Goal: Task Accomplishment & Management: Complete application form

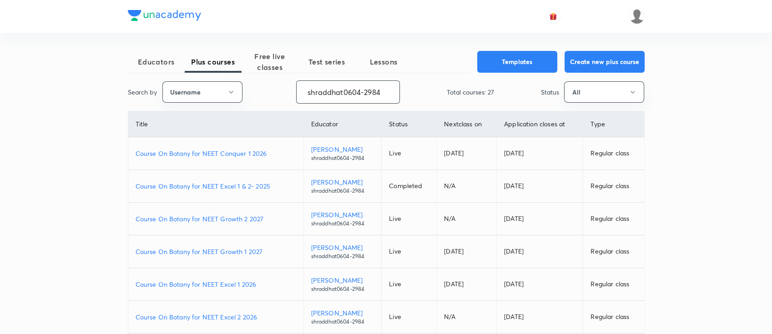
drag, startPoint x: 0, startPoint y: 0, endPoint x: 439, endPoint y: 93, distance: 448.5
click at [439, 93] on div "Search by Username shraddhat0604-2984 ​ Total courses: 27 Status All" at bounding box center [386, 91] width 517 height 23
paste input "DashKhan-4576"
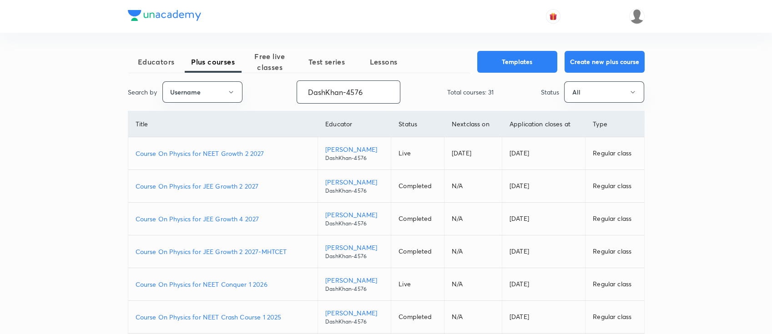
click at [273, 282] on p "Course On Physics for NEET Conquer 1 2026" at bounding box center [222, 285] width 175 height 10
drag, startPoint x: 373, startPoint y: 85, endPoint x: 236, endPoint y: 93, distance: 136.6
click at [236, 93] on div "Search by Username DashKhan-4576 ​ Total courses: 31 Status All" at bounding box center [386, 91] width 517 height 23
paste input "NikhatParveen-6480"
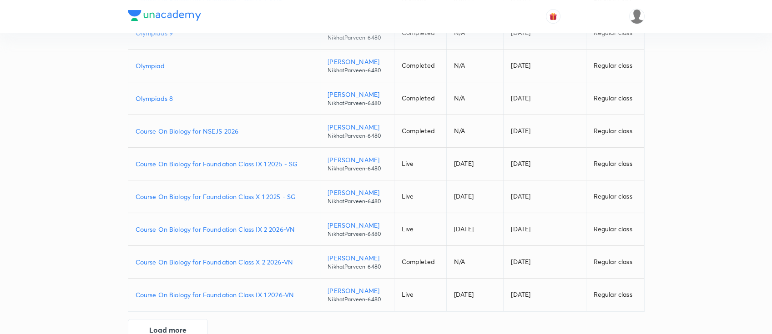
scroll to position [176, 0]
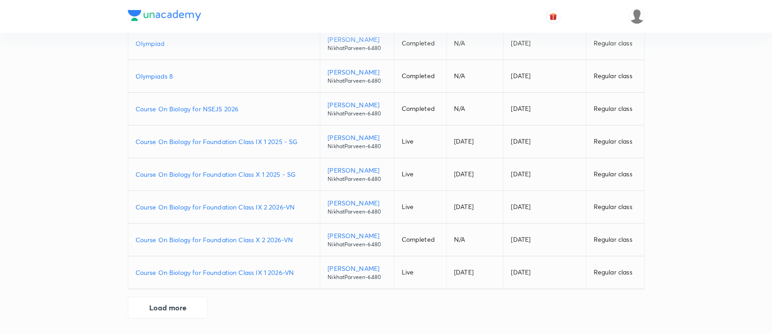
click at [303, 140] on p "Course On Biology for Foundation Class IX 1 2025 - SG" at bounding box center [223, 142] width 177 height 10
click at [305, 176] on p "Course On Biology for Foundation Class X 1 2025 - SG" at bounding box center [223, 175] width 177 height 10
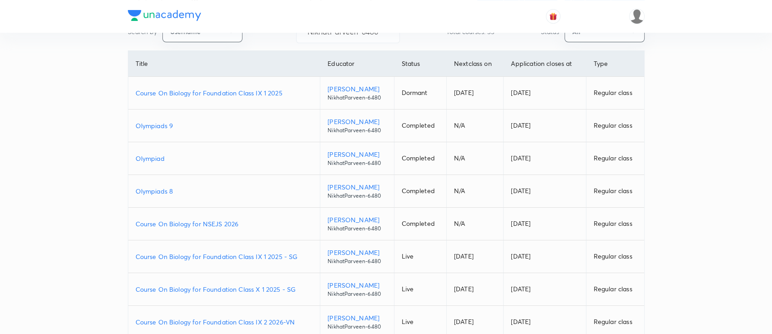
scroll to position [0, 0]
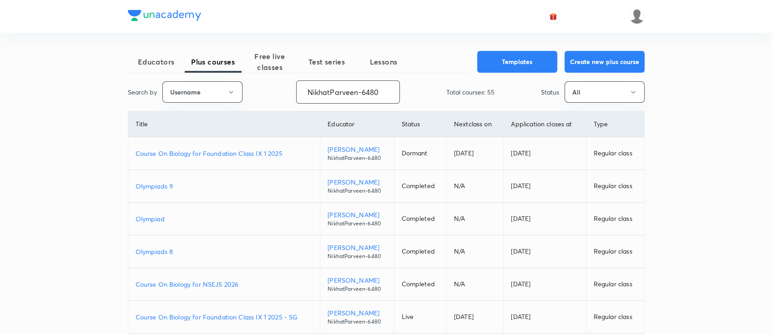
drag, startPoint x: 306, startPoint y: 93, endPoint x: 439, endPoint y: 93, distance: 133.2
click at [439, 93] on div "Search by Username NikhatParveen-6480 ​ Total courses: 55 Status All" at bounding box center [386, 91] width 517 height 23
paste input "Devanshu-623"
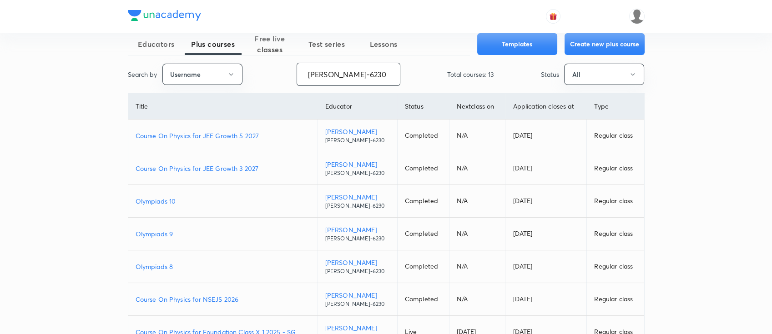
scroll to position [176, 0]
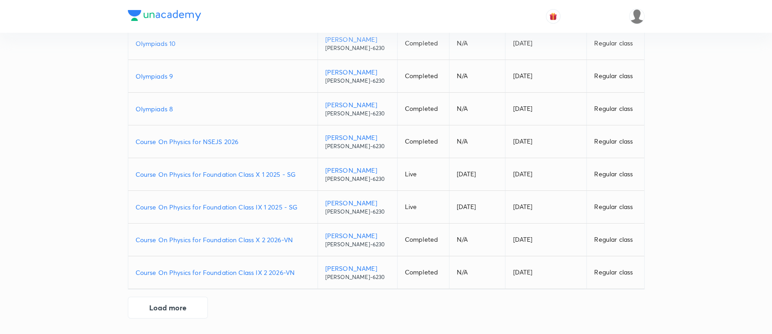
type input "Devanshu-6230"
click at [300, 203] on p "Course On Physics for Foundation Class IX 1 2025 - SG" at bounding box center [222, 207] width 175 height 10
click at [301, 176] on p "Course On Physics for Foundation Class X 1 2025 - SG" at bounding box center [222, 175] width 175 height 10
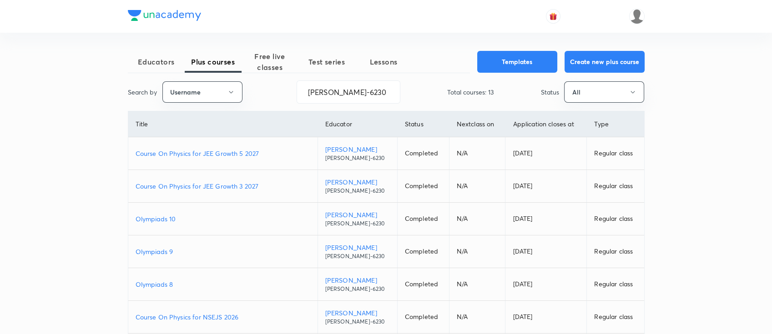
scroll to position [0, 0]
drag, startPoint x: 354, startPoint y: 90, endPoint x: 279, endPoint y: 81, distance: 75.6
click at [279, 81] on div "Search by Username Devanshu-6230 ​ Total courses: 13 Status All" at bounding box center [386, 91] width 517 height 23
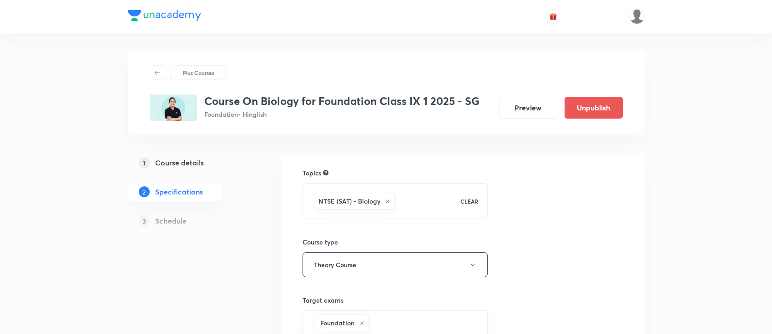
click at [181, 163] on h5 "Course details" at bounding box center [179, 162] width 49 height 11
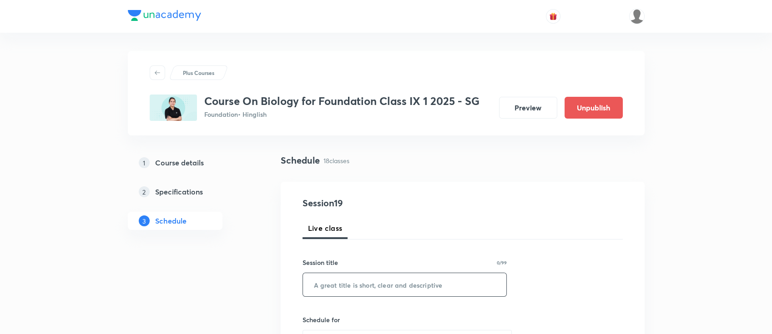
click at [376, 290] on input "text" at bounding box center [405, 284] width 204 height 23
paste input "Improvement in food resources"
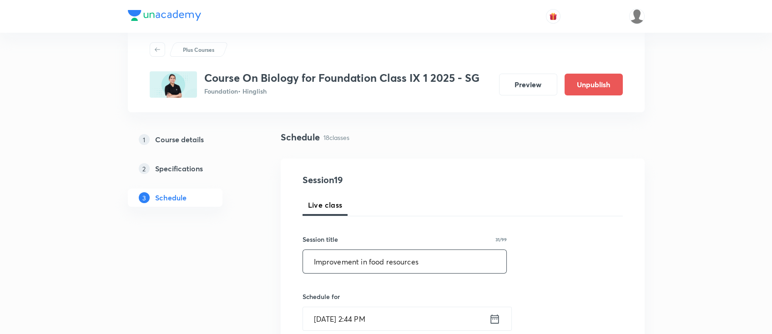
scroll to position [121, 0]
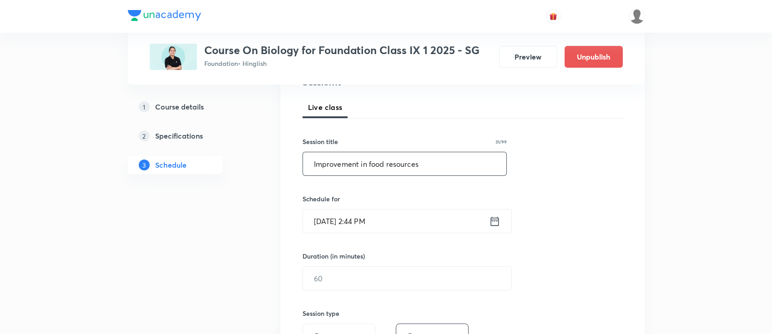
type input "Improvement in food resources"
click at [494, 226] on icon at bounding box center [494, 221] width 11 height 13
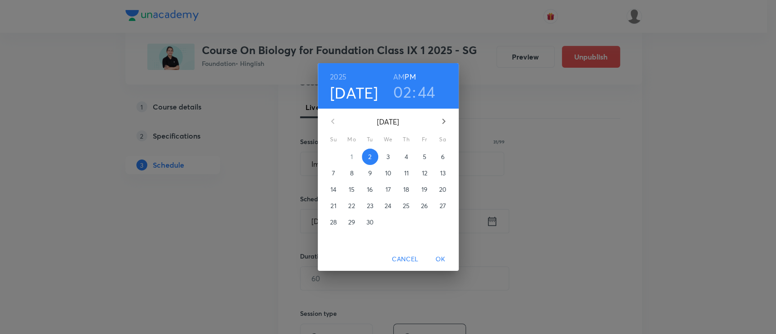
click at [404, 91] on h3 "02" at bounding box center [402, 91] width 18 height 19
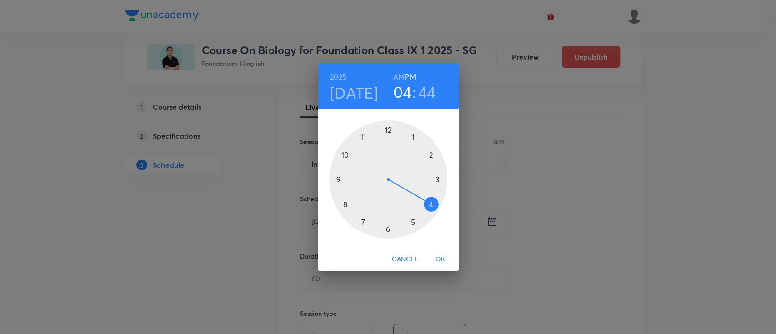
drag, startPoint x: 438, startPoint y: 184, endPoint x: 434, endPoint y: 204, distance: 20.5
click at [434, 204] on div at bounding box center [388, 179] width 118 height 118
drag, startPoint x: 342, startPoint y: 180, endPoint x: 426, endPoint y: 180, distance: 83.7
click at [426, 180] on div at bounding box center [388, 179] width 118 height 118
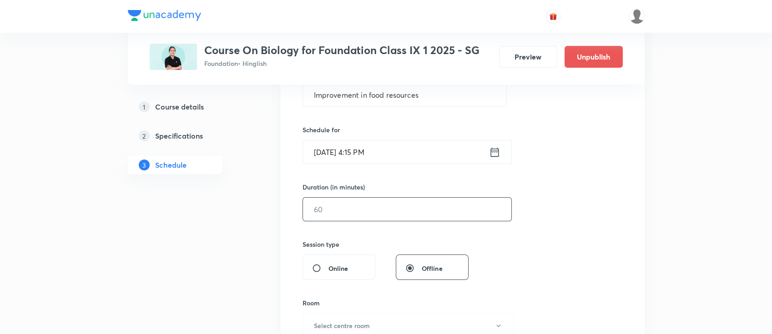
scroll to position [182, 0]
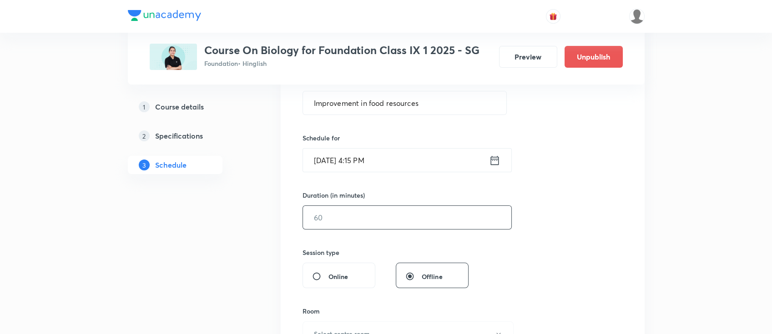
click at [413, 216] on input "text" at bounding box center [407, 217] width 208 height 23
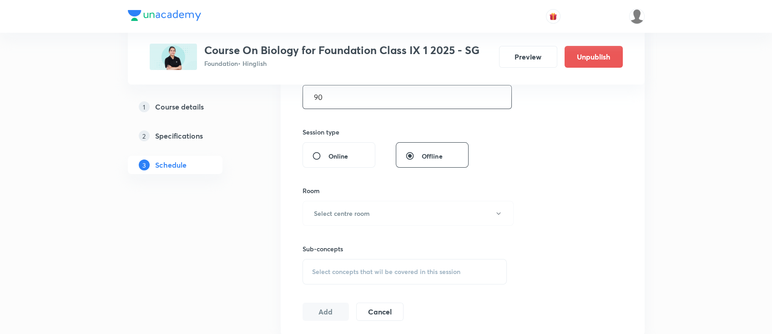
scroll to position [303, 0]
type input "90"
click at [353, 205] on button "Select centre room" at bounding box center [407, 213] width 211 height 25
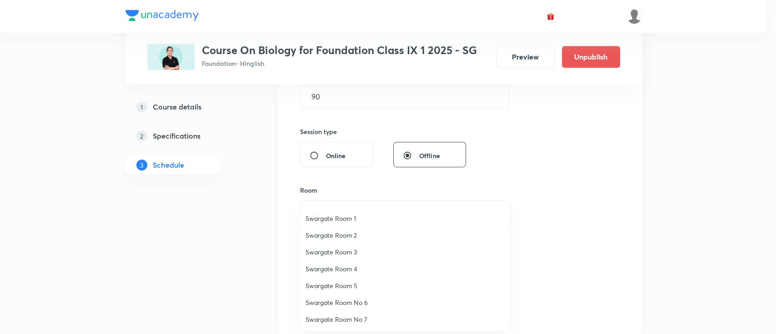
click at [348, 282] on span "Swargate Room 5" at bounding box center [405, 286] width 199 height 10
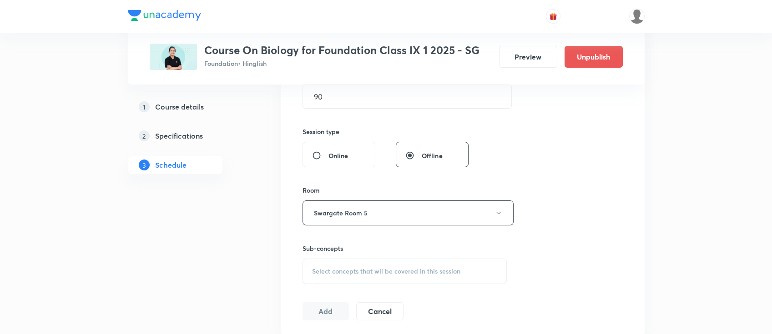
click at [406, 268] on span "Select concepts that wil be covered in this session" at bounding box center [386, 271] width 148 height 7
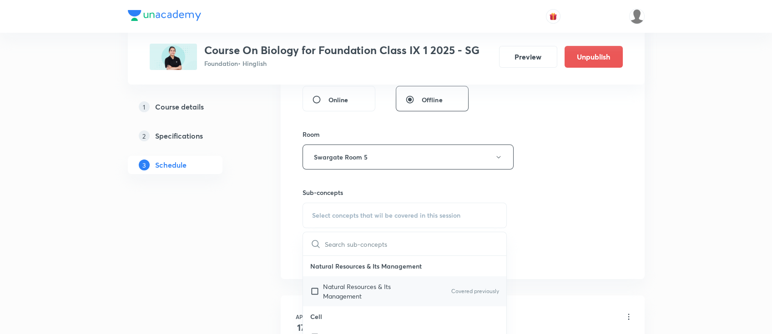
scroll to position [364, 0]
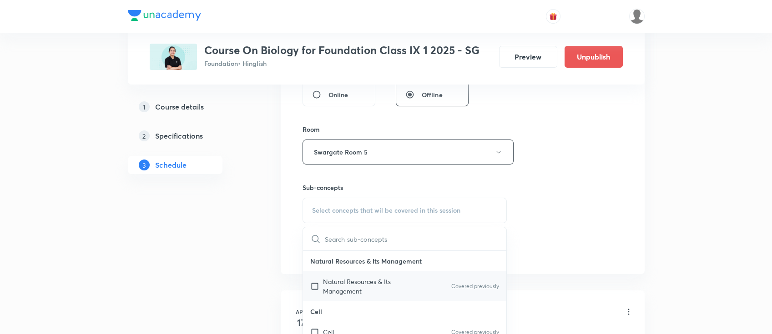
click at [389, 286] on p "Natural Resources & Its Management" at bounding box center [369, 286] width 92 height 19
checkbox input "true"
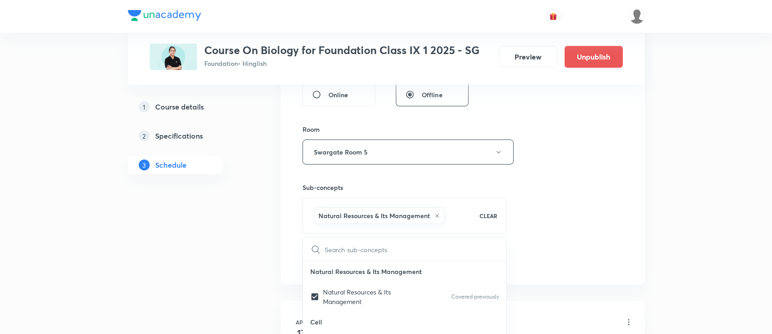
click at [545, 218] on div "Session 19 Live class Session title 31/99 Improvement in food resources ​ Sched…" at bounding box center [462, 51] width 320 height 437
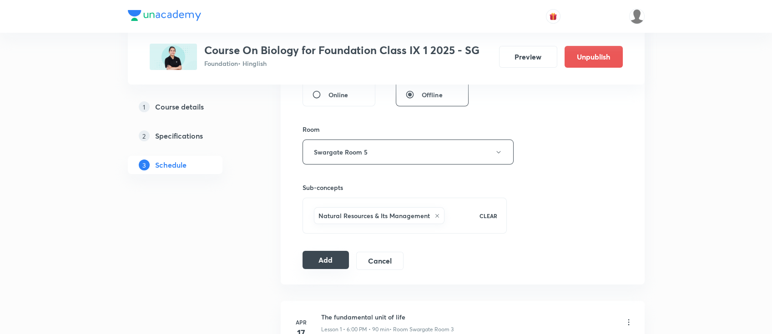
click at [324, 259] on button "Add" at bounding box center [325, 260] width 47 height 18
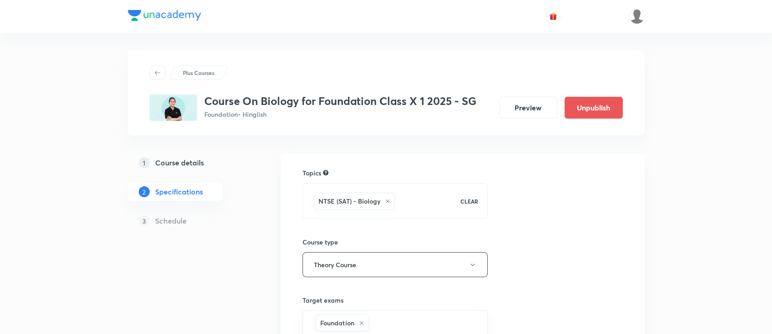
click at [192, 158] on h5 "Course details" at bounding box center [179, 162] width 49 height 11
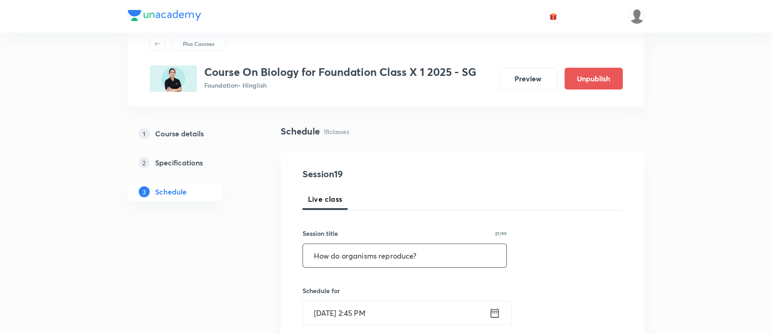
scroll to position [60, 0]
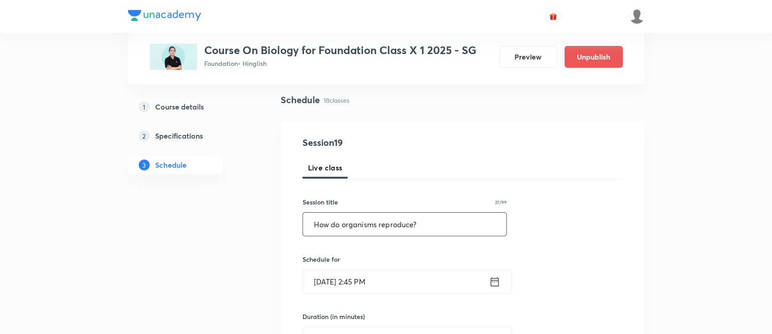
type input "How do organisms reproduce?"
click at [498, 279] on icon at bounding box center [494, 281] width 8 height 9
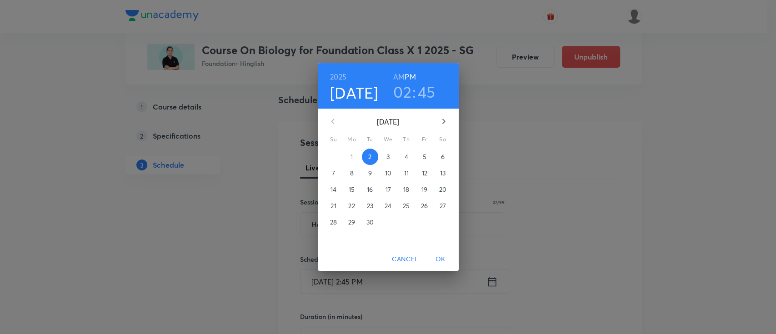
click at [390, 161] on span "3" at bounding box center [388, 156] width 16 height 9
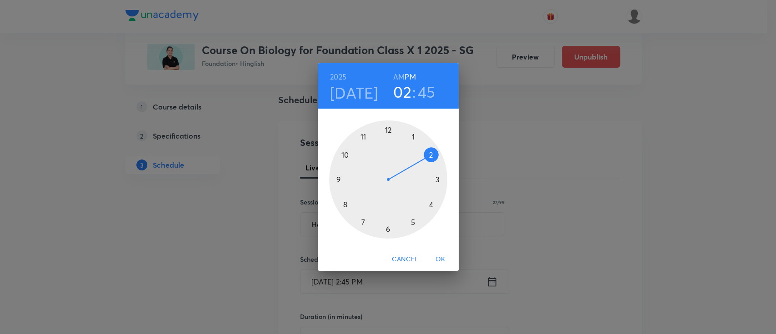
click at [362, 93] on h4 "Sep 3" at bounding box center [354, 92] width 48 height 19
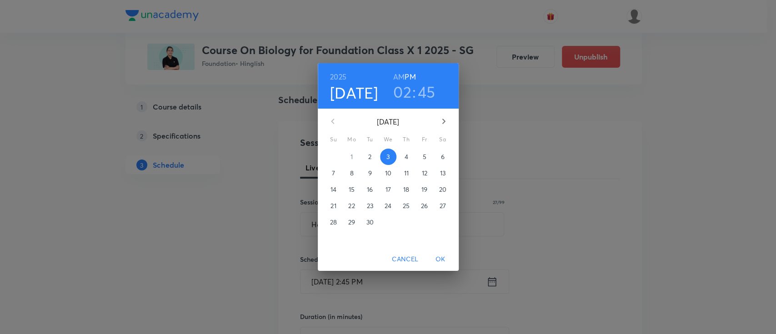
click at [371, 159] on p "2" at bounding box center [369, 156] width 3 height 9
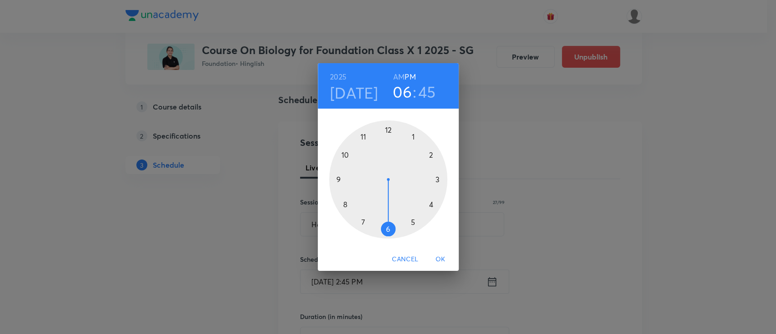
drag, startPoint x: 413, startPoint y: 214, endPoint x: 387, endPoint y: 235, distance: 33.4
click at [387, 235] on div at bounding box center [388, 179] width 118 height 118
drag, startPoint x: 349, startPoint y: 171, endPoint x: 387, endPoint y: 149, distance: 44.6
click at [387, 149] on div at bounding box center [388, 179] width 118 height 118
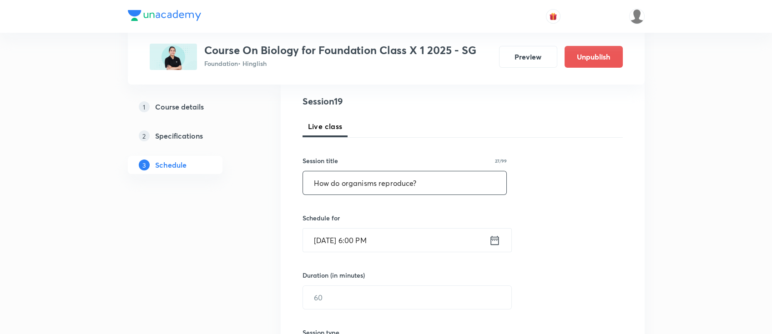
scroll to position [121, 0]
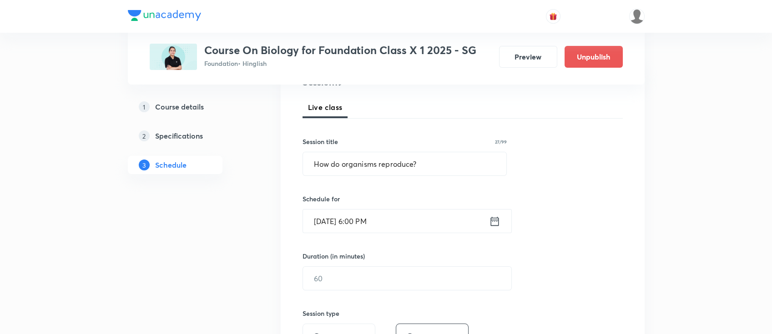
click at [393, 295] on div "Session 19 Live class Session title 27/99 How do organisms reproduce? ​ Schedul…" at bounding box center [462, 288] width 320 height 427
click at [392, 281] on input "text" at bounding box center [407, 278] width 208 height 23
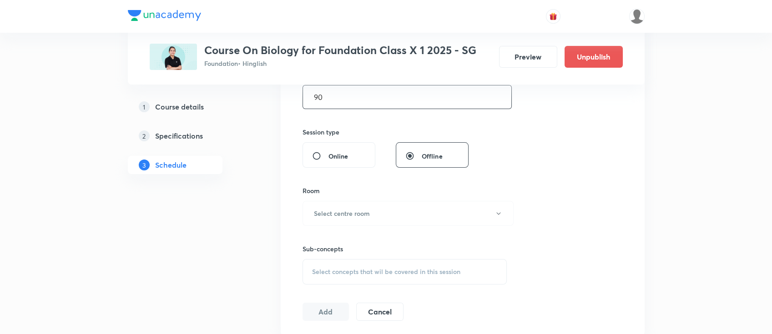
scroll to position [303, 0]
type input "90"
click at [355, 211] on h6 "Select centre room" at bounding box center [342, 213] width 56 height 10
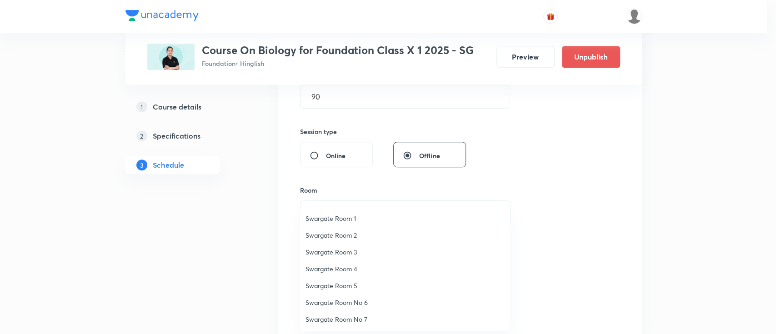
click at [348, 249] on span "Swargate Room 3" at bounding box center [405, 252] width 199 height 10
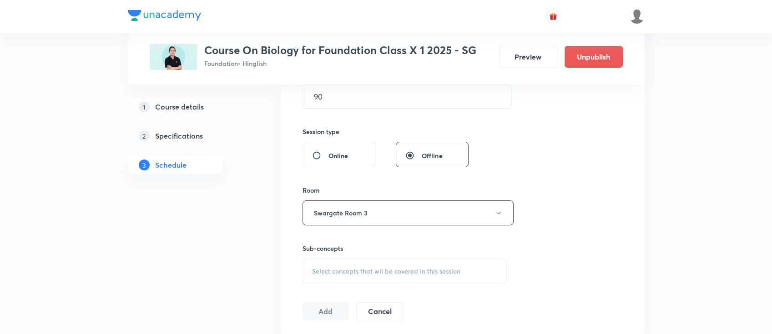
click at [359, 275] on div "Select concepts that wil be covered in this session" at bounding box center [404, 271] width 205 height 25
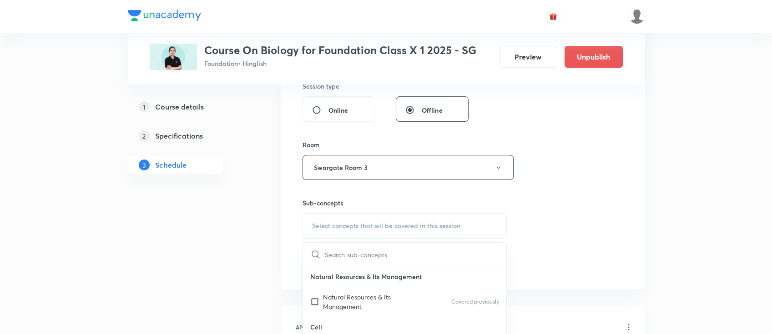
scroll to position [364, 0]
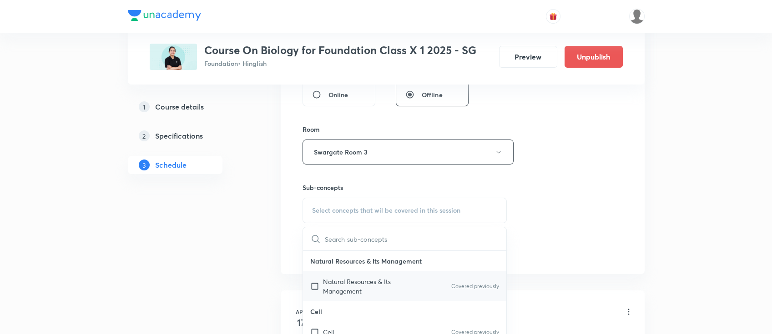
click at [356, 290] on p "Natural Resources & Its Management" at bounding box center [369, 286] width 92 height 19
checkbox input "true"
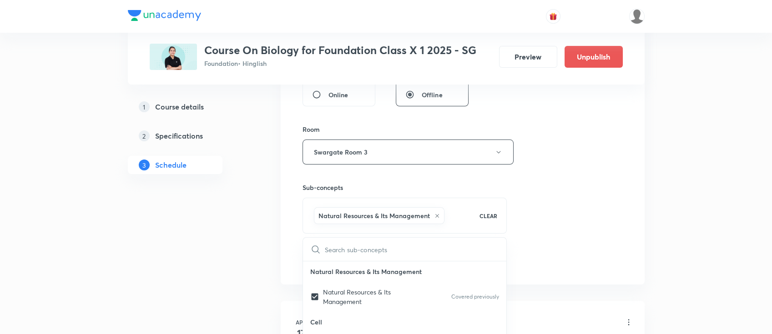
click at [577, 214] on div "Session 19 Live class Session title 27/99 How do organisms reproduce? ​ Schedul…" at bounding box center [462, 51] width 320 height 437
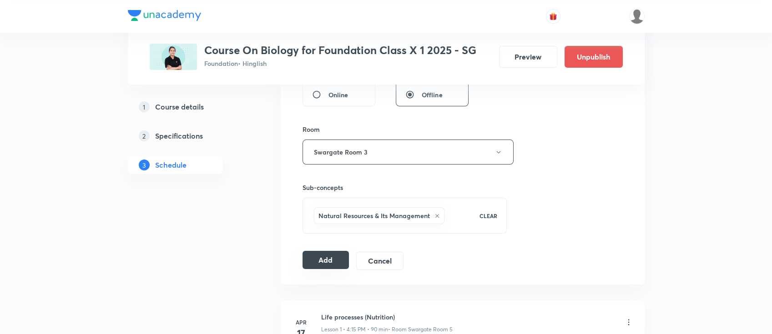
click at [311, 261] on button "Add" at bounding box center [325, 260] width 47 height 18
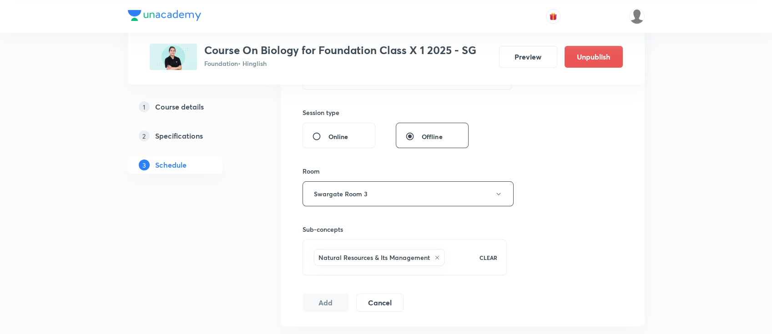
scroll to position [303, 0]
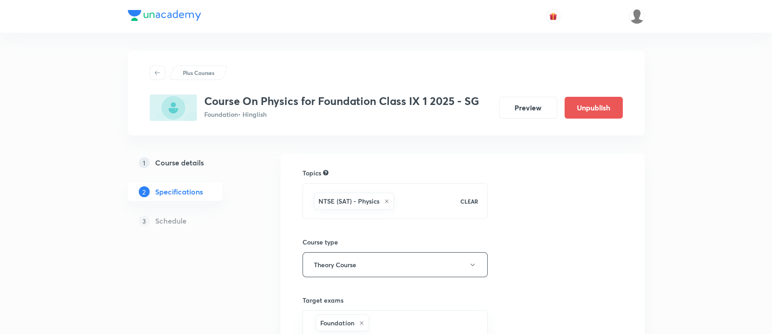
click at [195, 165] on h5 "Course details" at bounding box center [179, 162] width 49 height 11
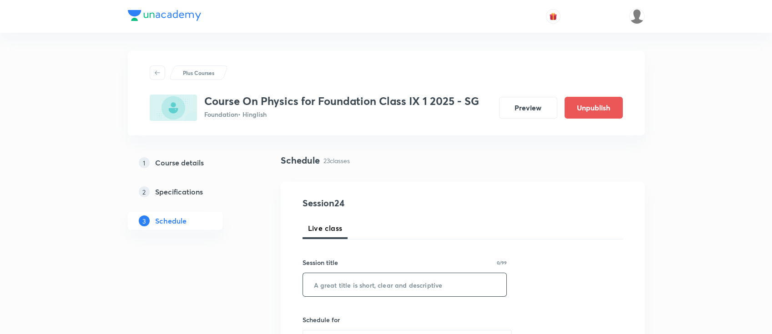
click at [430, 281] on input "text" at bounding box center [405, 284] width 204 height 23
paste input "Work, Energy and Power"
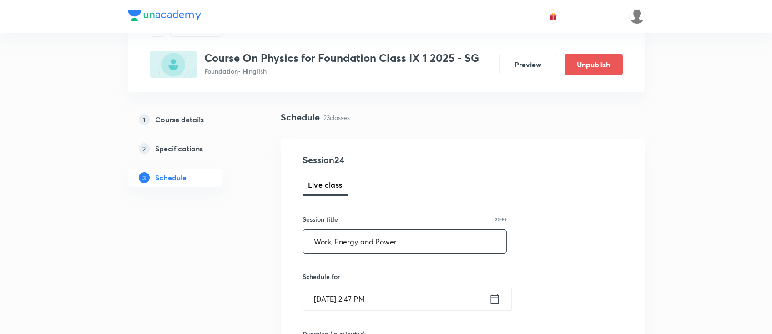
scroll to position [60, 0]
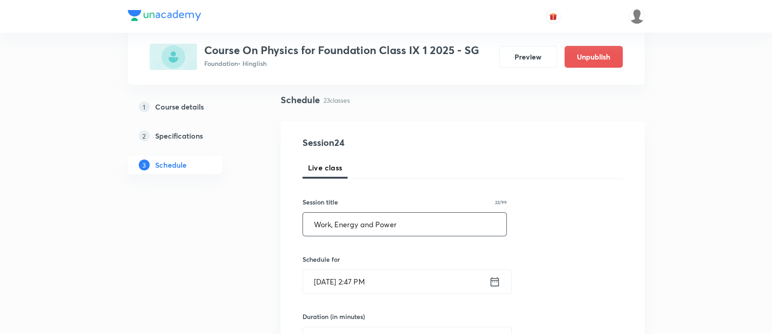
type input "Work, Energy and Power"
click at [500, 287] on div "Sep 2, 2025, 2:47 PM ​" at bounding box center [406, 282] width 209 height 24
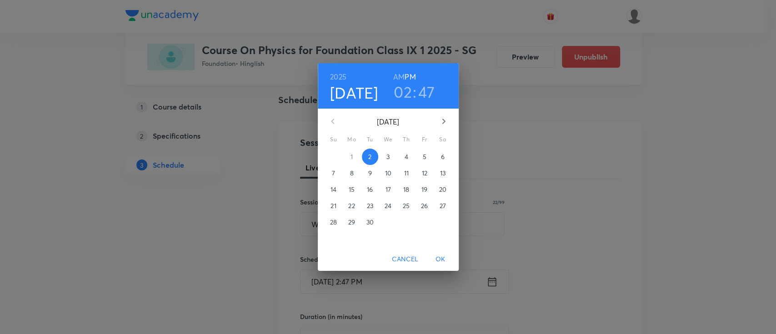
click at [404, 96] on h3 "02" at bounding box center [403, 91] width 18 height 19
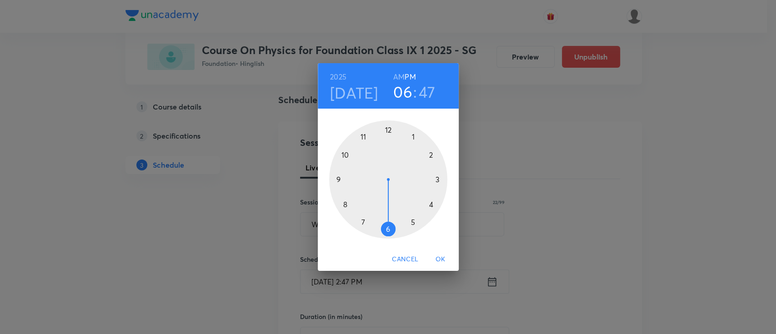
drag, startPoint x: 430, startPoint y: 158, endPoint x: 386, endPoint y: 217, distance: 74.0
click at [386, 217] on div at bounding box center [388, 179] width 118 height 118
drag, startPoint x: 338, startPoint y: 174, endPoint x: 389, endPoint y: 156, distance: 53.3
click at [389, 156] on div at bounding box center [388, 179] width 118 height 118
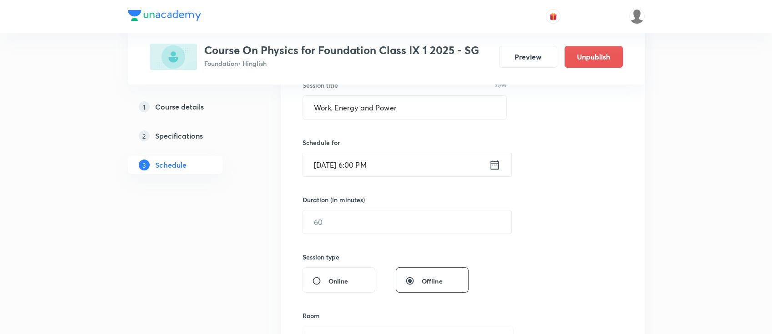
scroll to position [182, 0]
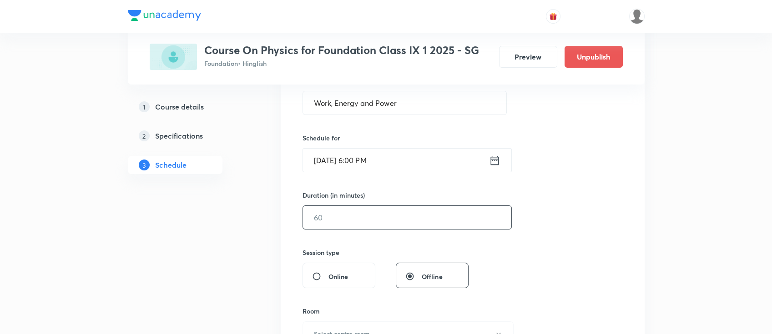
click at [460, 228] on input "text" at bounding box center [407, 217] width 208 height 23
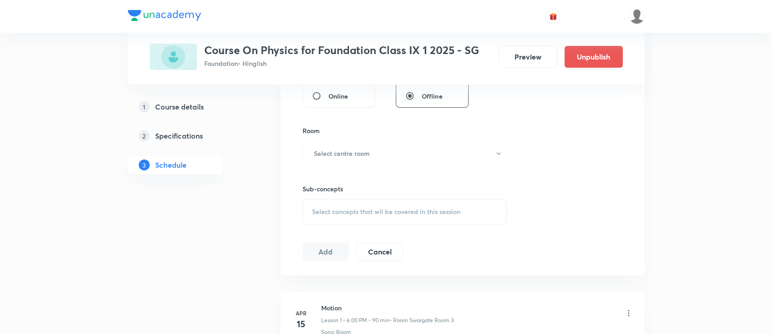
scroll to position [364, 0]
type input "90"
click at [365, 155] on h6 "Select centre room" at bounding box center [342, 152] width 56 height 10
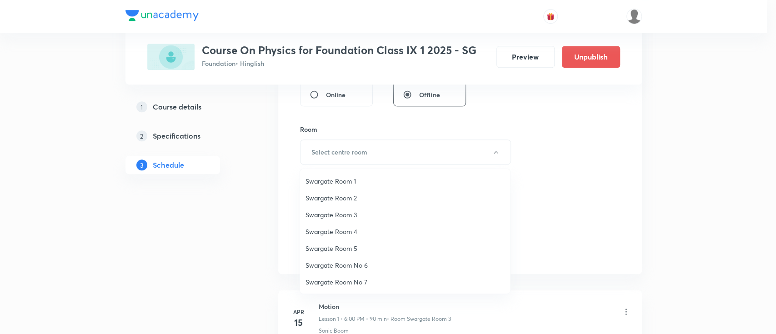
click at [348, 217] on span "Swargate Room 3" at bounding box center [405, 215] width 199 height 10
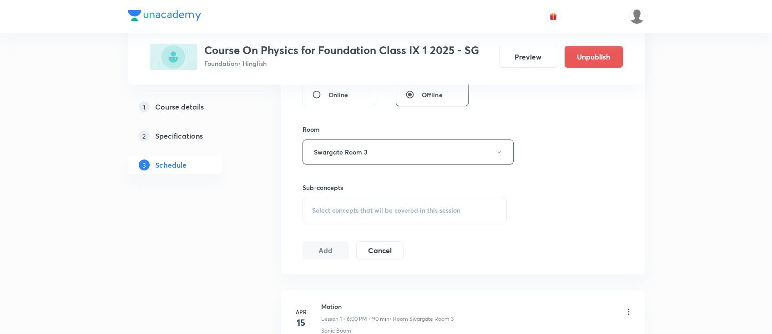
click at [364, 210] on span "Select concepts that wil be covered in this session" at bounding box center [386, 210] width 148 height 7
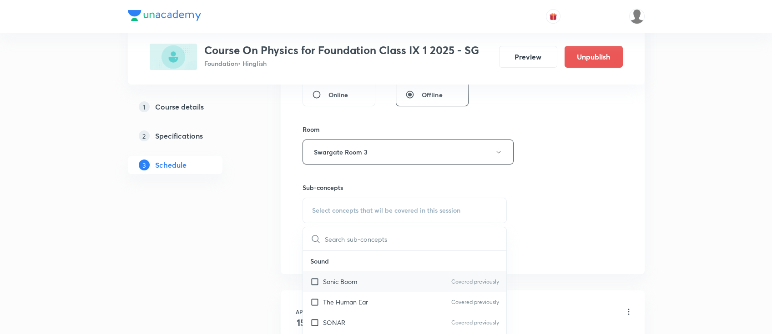
click at [386, 286] on div "Sonic Boom Covered previously" at bounding box center [405, 281] width 204 height 20
checkbox input "true"
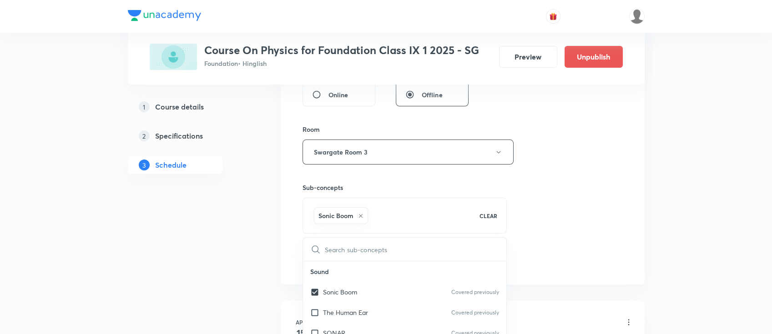
click at [569, 232] on div "Session 24 Live class Session title 22/99 Work, Energy and Power ​ Schedule for…" at bounding box center [462, 51] width 320 height 437
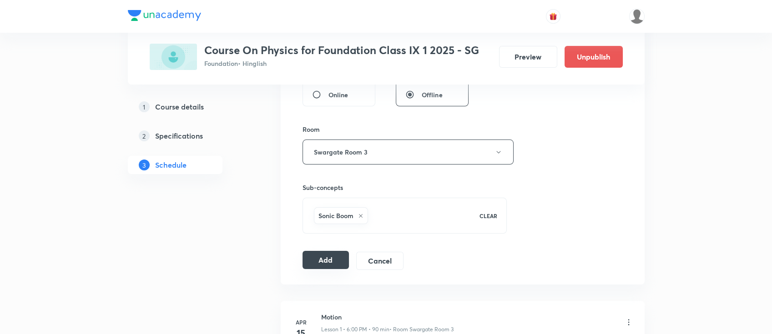
click at [338, 260] on button "Add" at bounding box center [325, 260] width 47 height 18
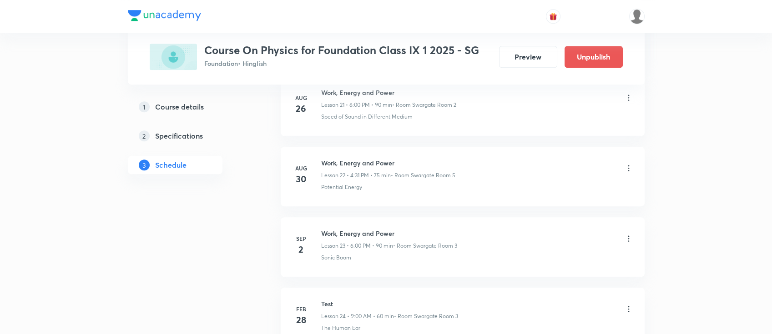
scroll to position [1666, 0]
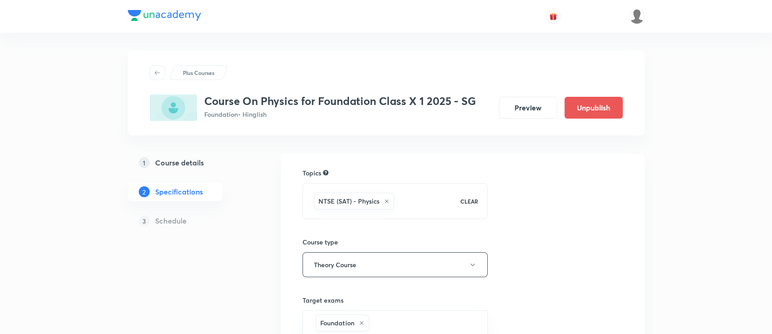
click at [174, 168] on link "1 Course details" at bounding box center [190, 163] width 124 height 18
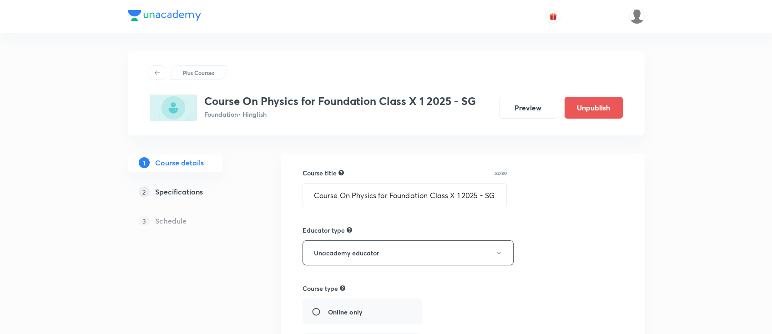
click at [187, 191] on h5 "Specifications" at bounding box center [179, 191] width 48 height 11
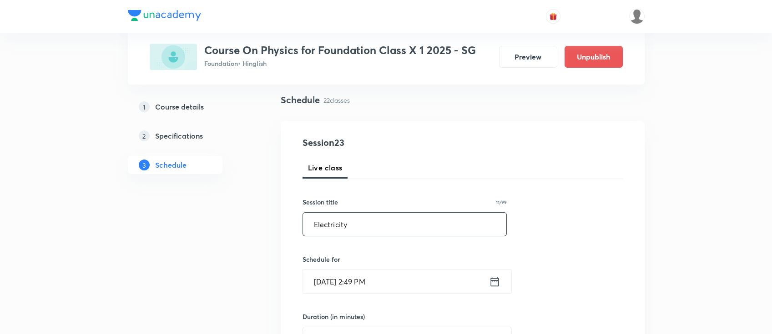
type input "Electricity"
click at [495, 282] on icon at bounding box center [494, 282] width 11 height 13
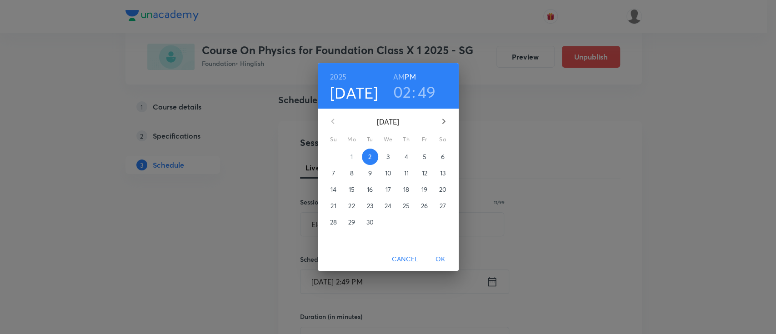
click at [400, 96] on h3 "02" at bounding box center [402, 91] width 18 height 19
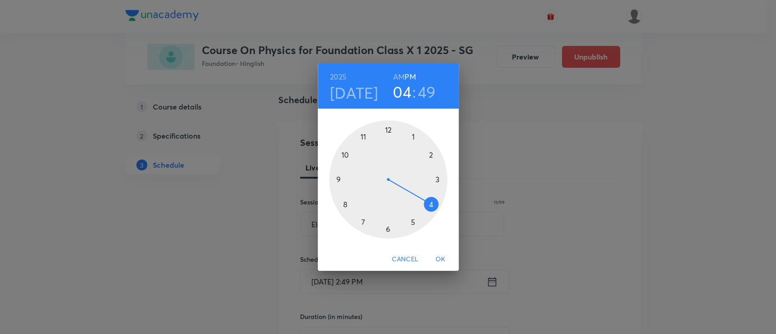
drag, startPoint x: 433, startPoint y: 151, endPoint x: 422, endPoint y: 208, distance: 58.3
click at [422, 208] on div at bounding box center [388, 179] width 118 height 118
drag, startPoint x: 340, startPoint y: 157, endPoint x: 424, endPoint y: 181, distance: 87.1
click at [424, 181] on div at bounding box center [388, 179] width 118 height 118
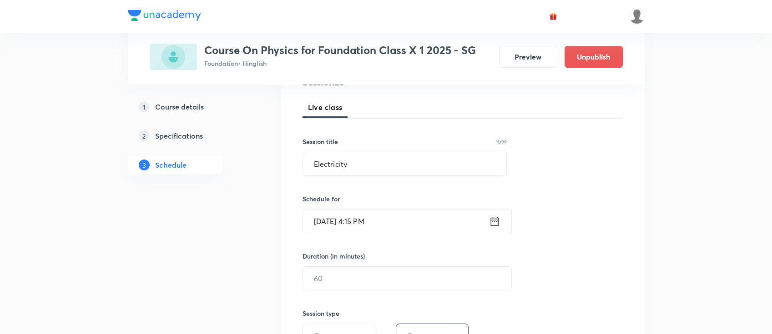
scroll to position [182, 0]
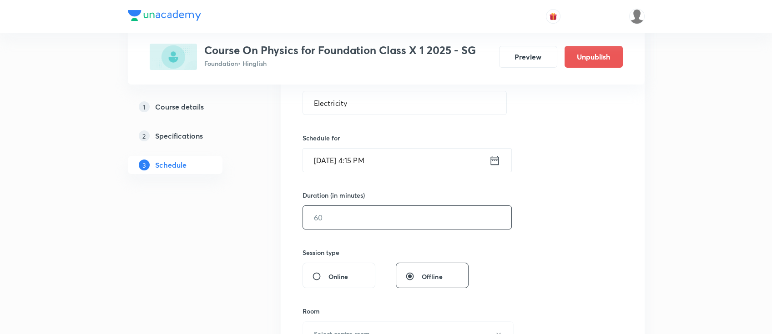
click at [408, 221] on input "text" at bounding box center [407, 217] width 208 height 23
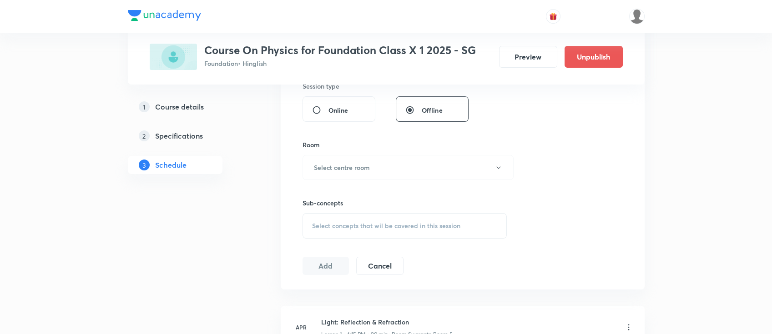
scroll to position [364, 0]
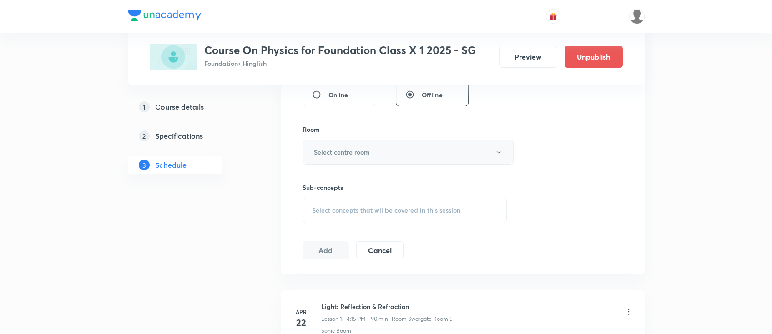
type input "90"
click at [367, 157] on button "Select centre room" at bounding box center [407, 152] width 211 height 25
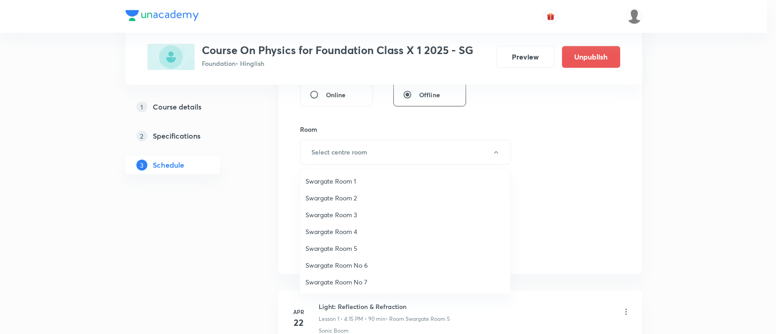
click at [341, 248] on span "Swargate Room 5" at bounding box center [405, 249] width 199 height 10
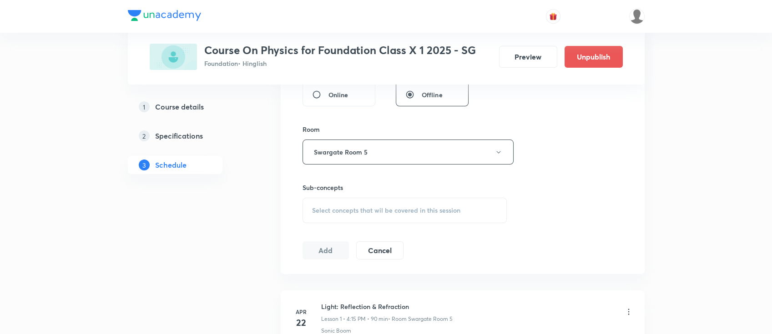
click at [377, 210] on span "Select concepts that wil be covered in this session" at bounding box center [386, 210] width 148 height 7
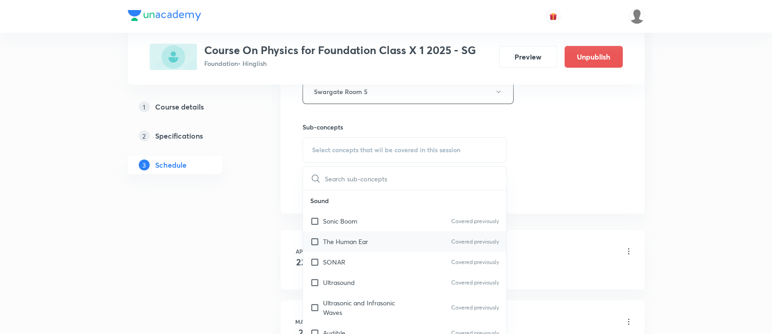
click at [357, 246] on div "The Human Ear Covered previously" at bounding box center [405, 241] width 204 height 20
checkbox input "true"
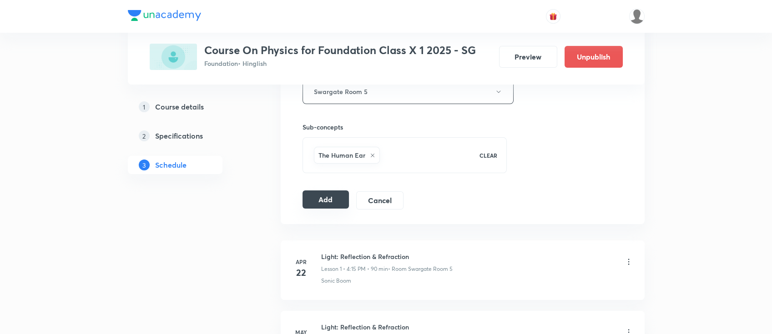
click at [328, 203] on button "Add" at bounding box center [325, 200] width 47 height 18
